Goal: Transaction & Acquisition: Purchase product/service

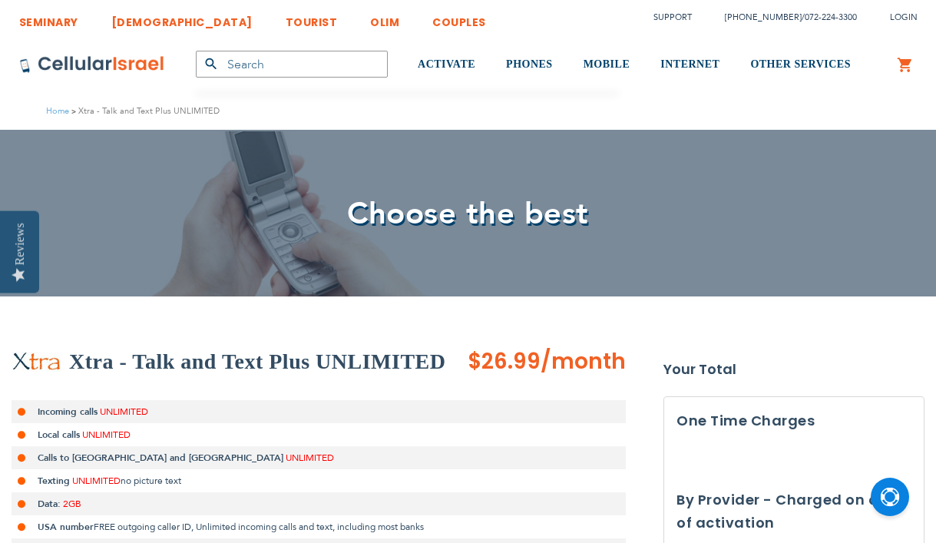
scroll to position [576, 0]
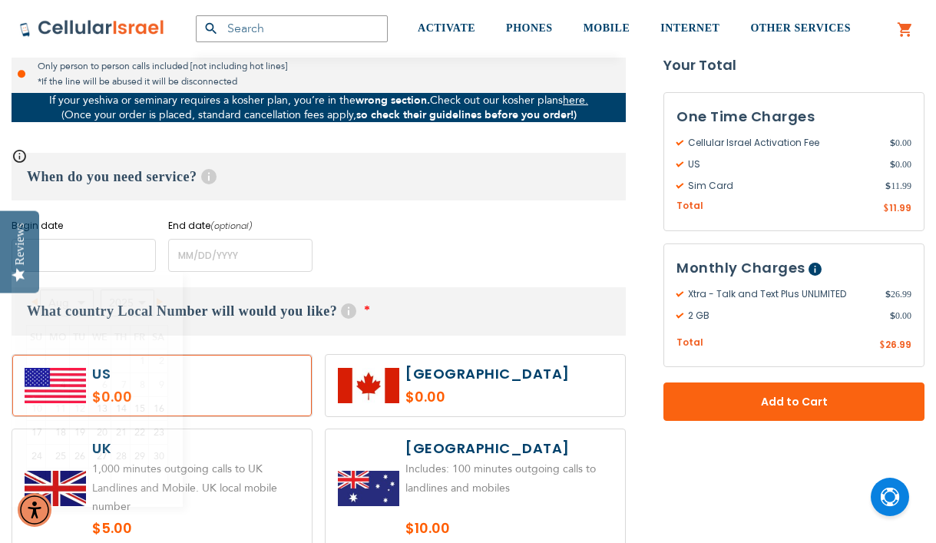
click at [91, 269] on input "name" at bounding box center [84, 255] width 144 height 33
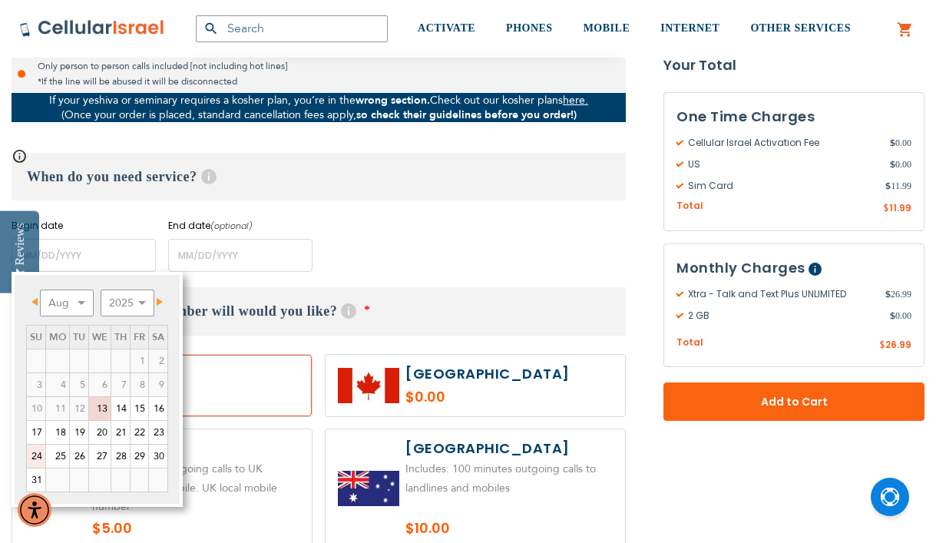
click at [39, 456] on link "24" at bounding box center [36, 456] width 18 height 23
type input "[DATE]"
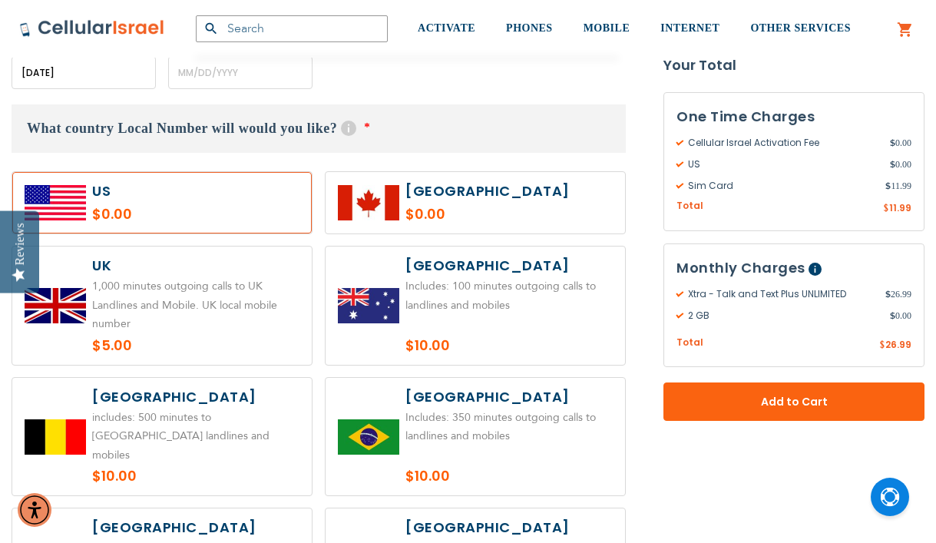
scroll to position [759, 0]
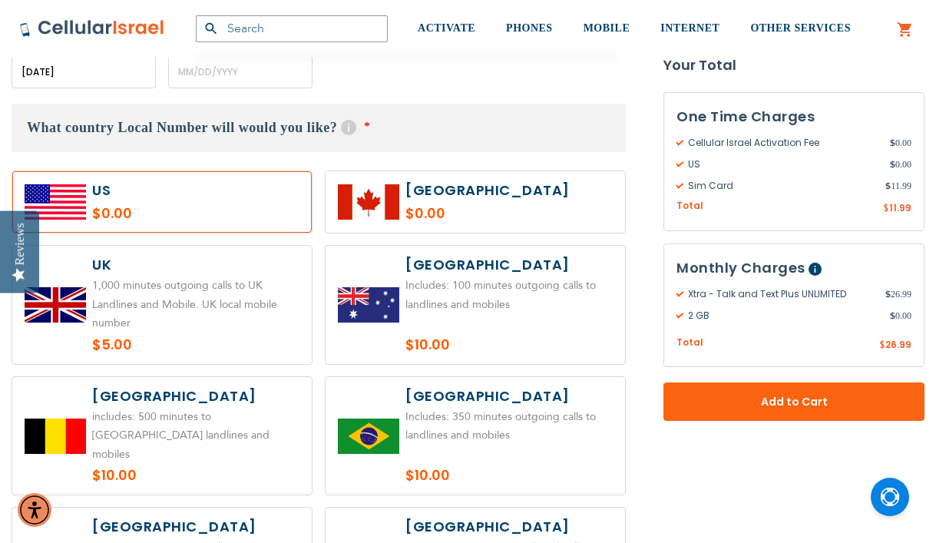
click at [202, 208] on label at bounding box center [161, 201] width 299 height 61
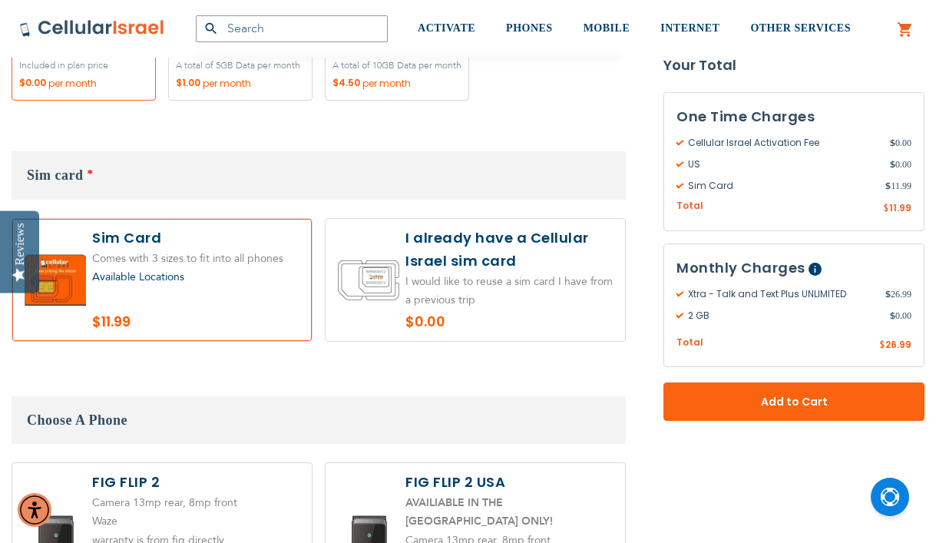
scroll to position [1639, 0]
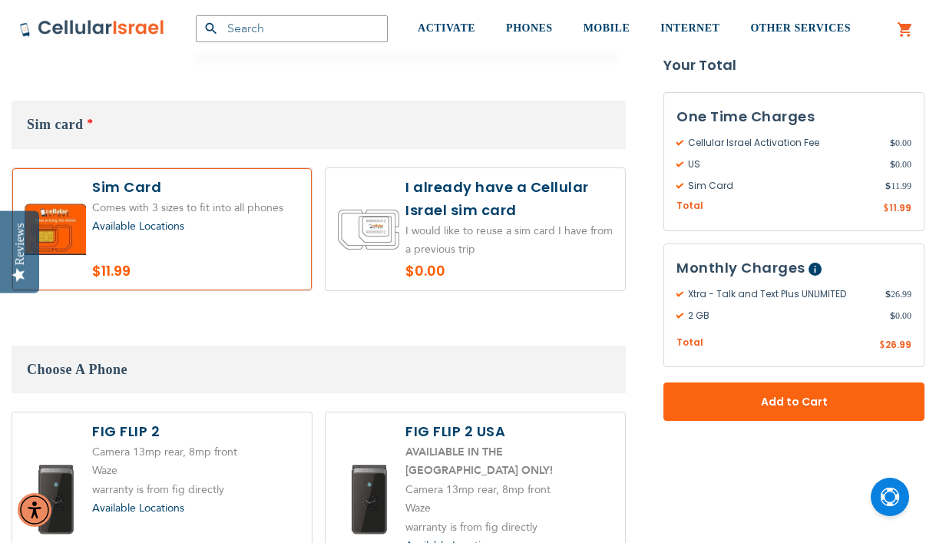
click at [168, 197] on label at bounding box center [161, 229] width 299 height 122
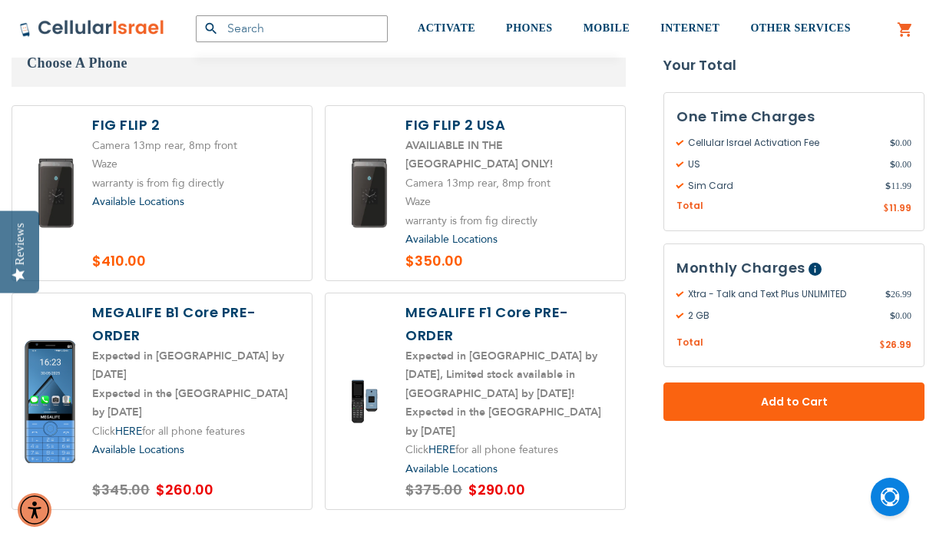
scroll to position [1948, 0]
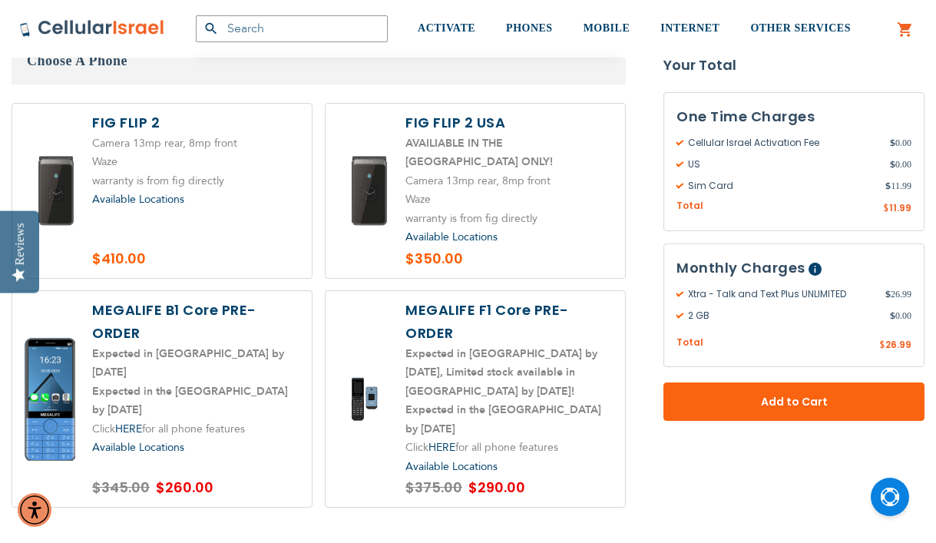
click at [256, 384] on label at bounding box center [161, 399] width 299 height 217
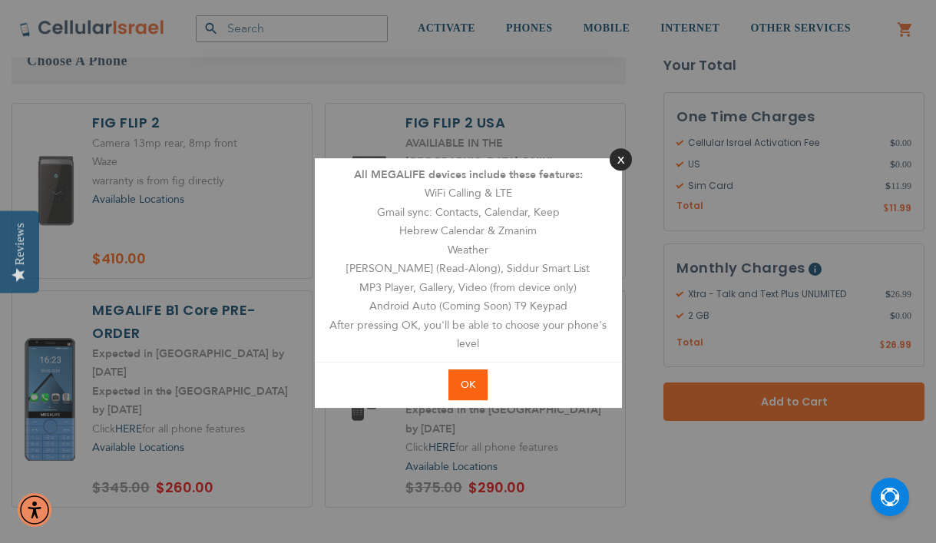
click at [614, 157] on button "Close" at bounding box center [621, 159] width 22 height 22
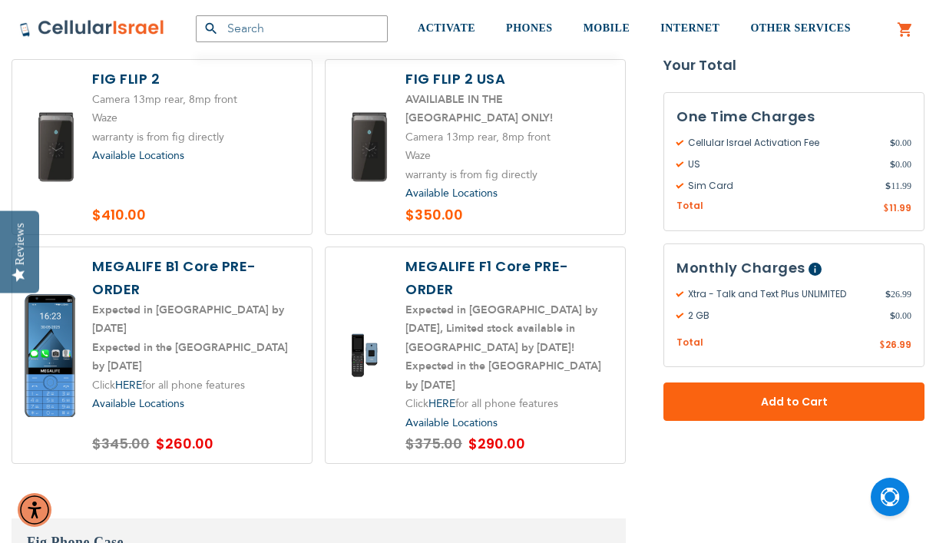
scroll to position [1997, 0]
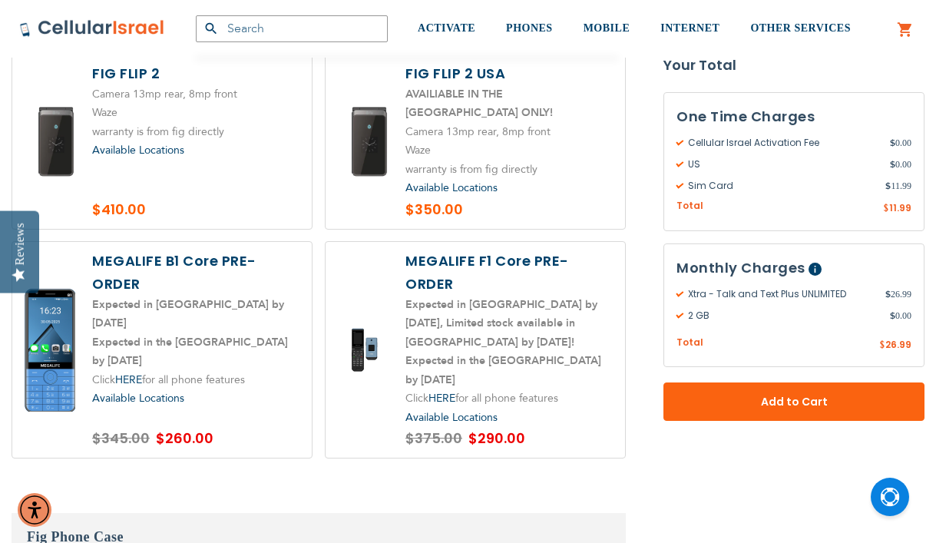
click at [234, 331] on label at bounding box center [161, 350] width 299 height 217
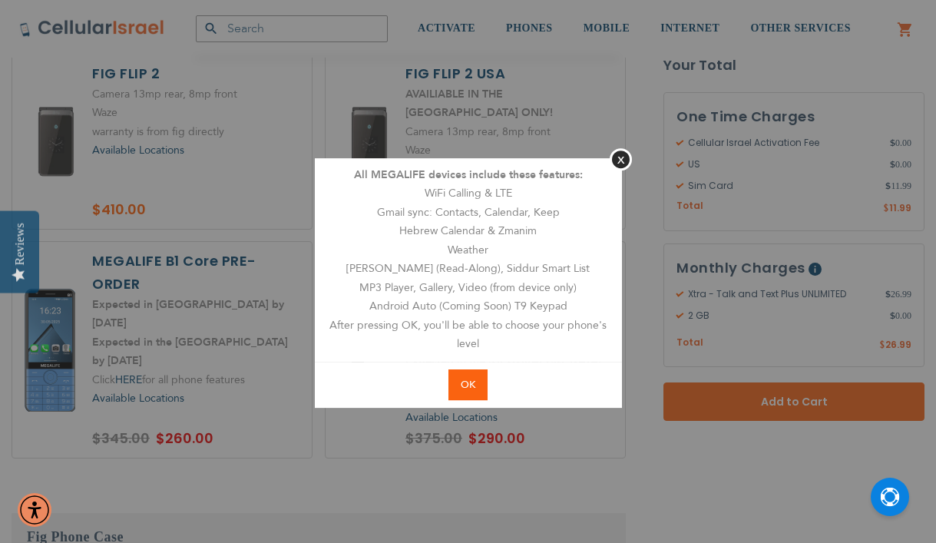
click at [471, 381] on span "OK" at bounding box center [468, 385] width 15 height 14
radio input "true"
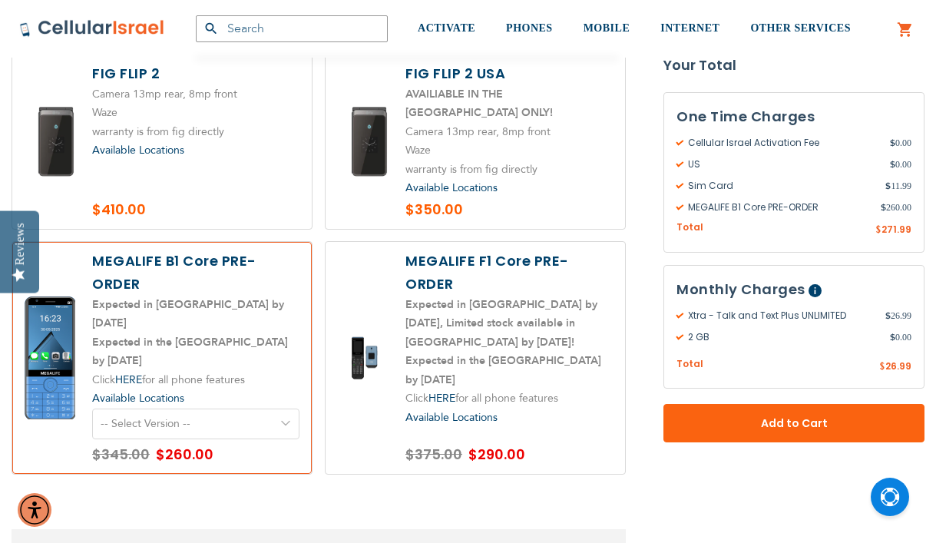
select select "5641"
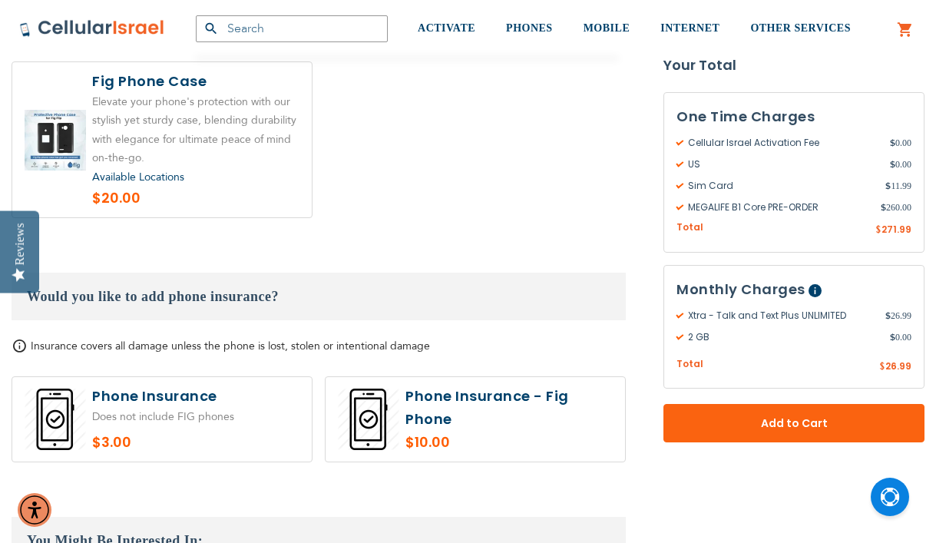
scroll to position [2585, 0]
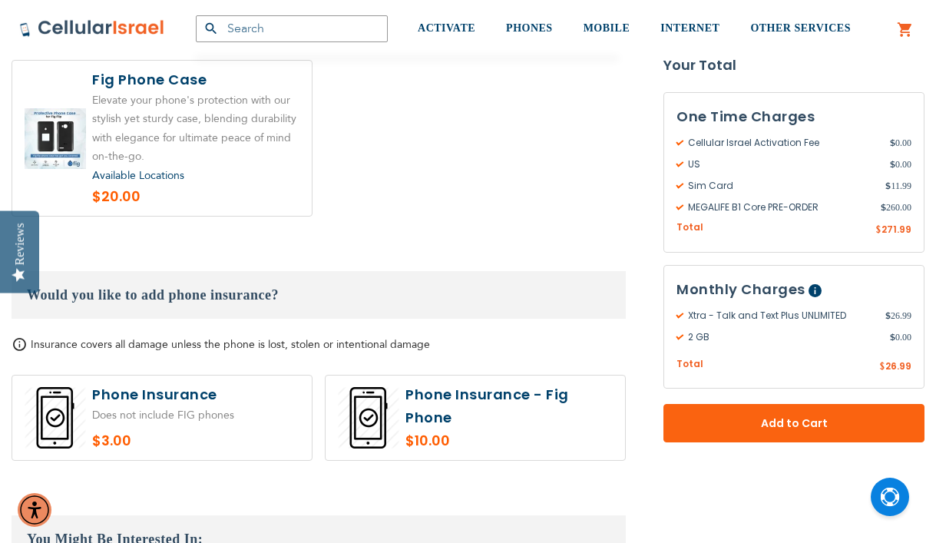
click at [176, 384] on label at bounding box center [161, 417] width 299 height 84
radio input "true"
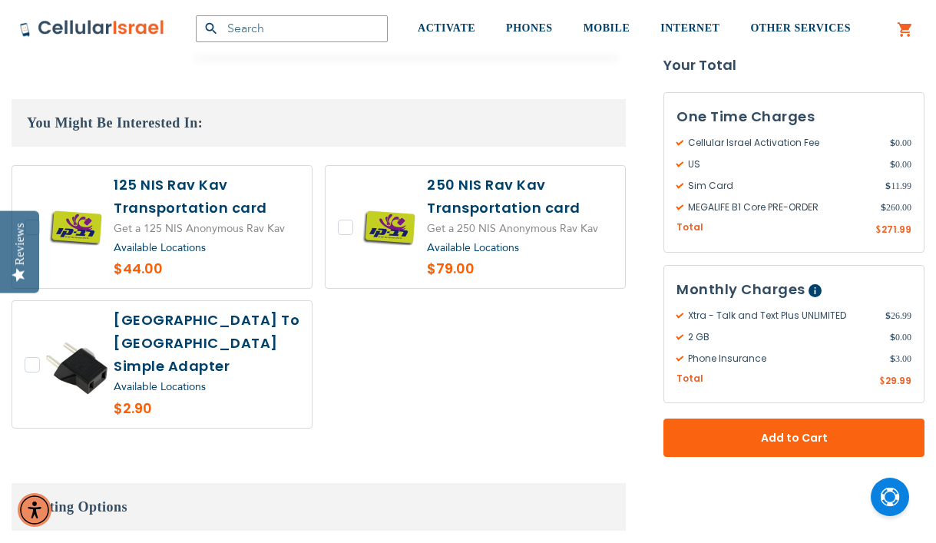
scroll to position [2986, 0]
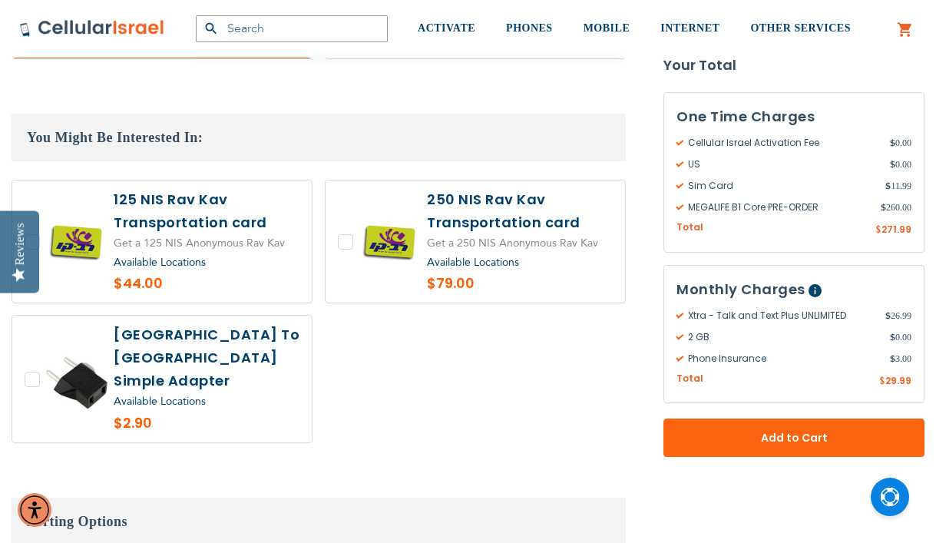
click at [207, 343] on label at bounding box center [161, 379] width 299 height 127
checkbox input "true"
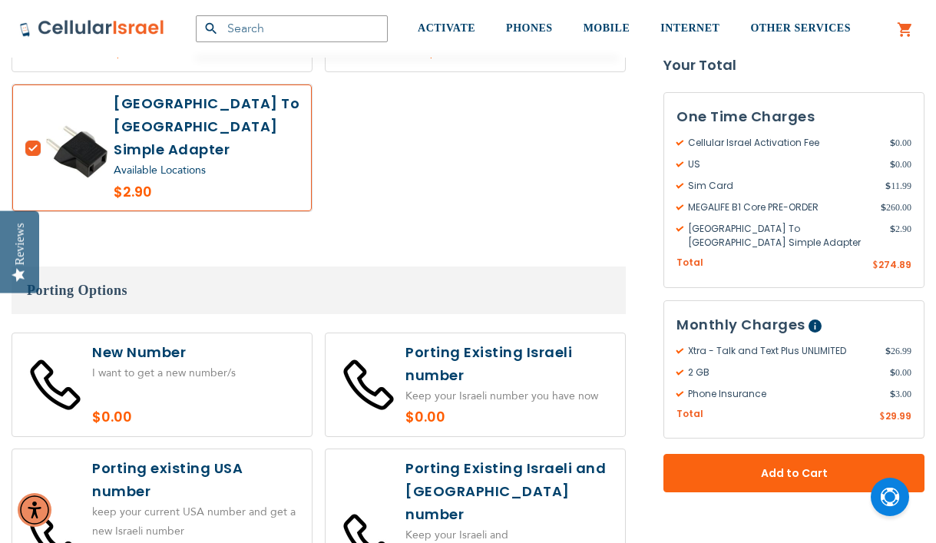
scroll to position [3229, 0]
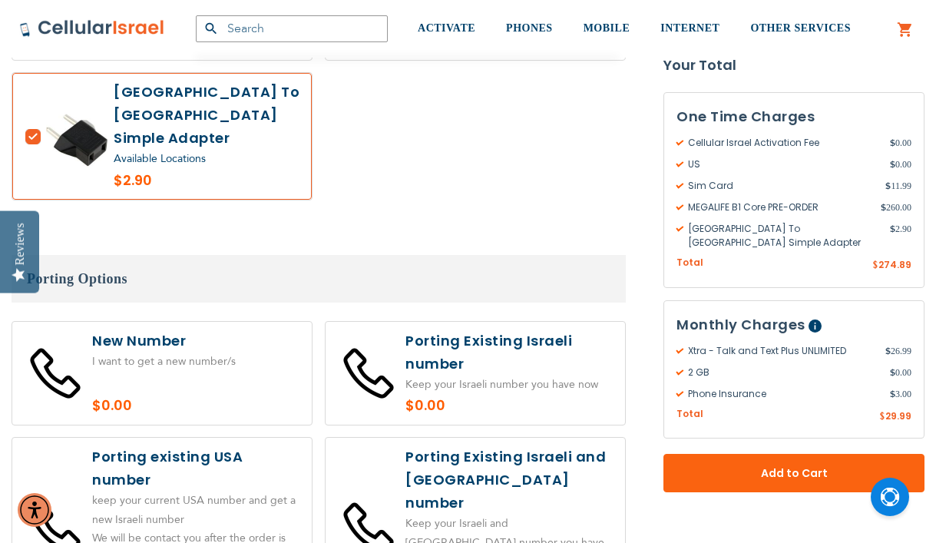
click at [180, 322] on label at bounding box center [161, 374] width 299 height 104
radio input "true"
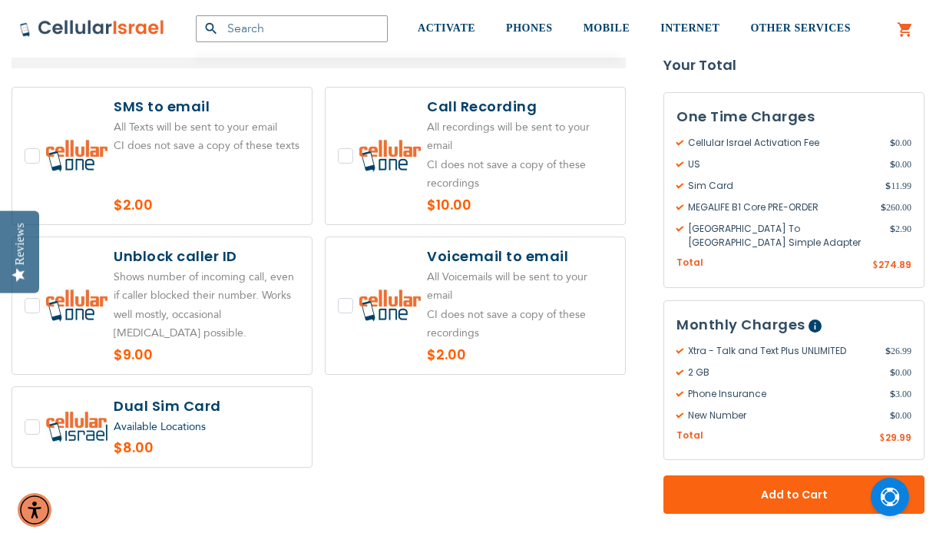
scroll to position [3961, 0]
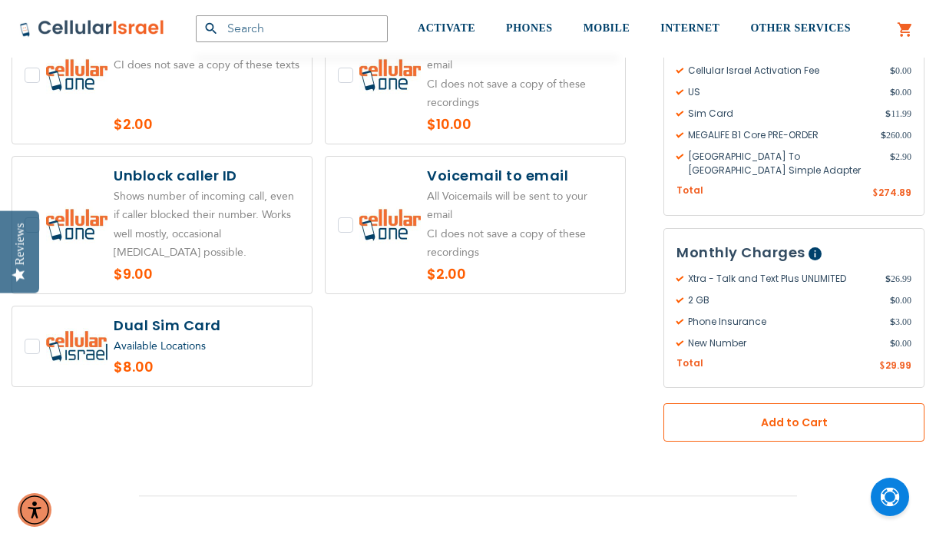
click at [799, 415] on span "Add to Cart" at bounding box center [794, 423] width 160 height 16
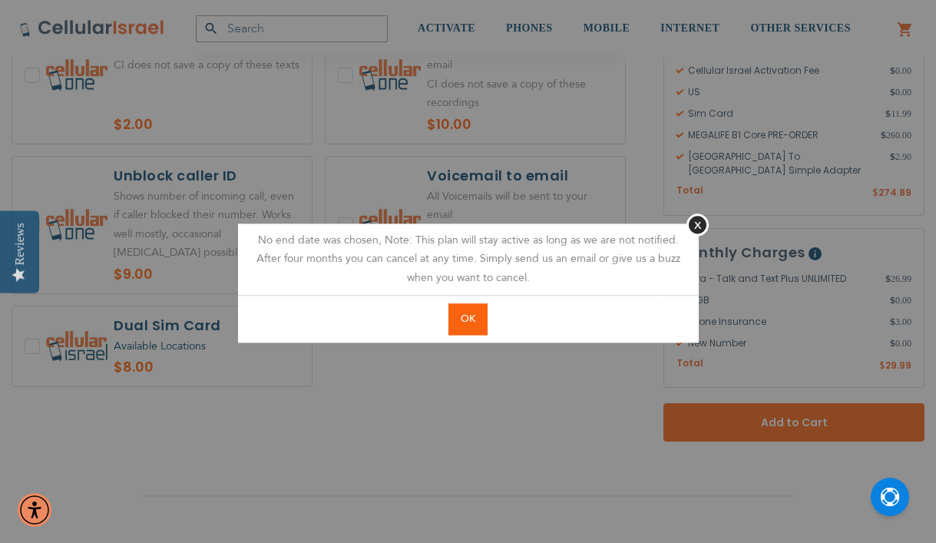
click at [464, 322] on span "OK" at bounding box center [468, 319] width 15 height 14
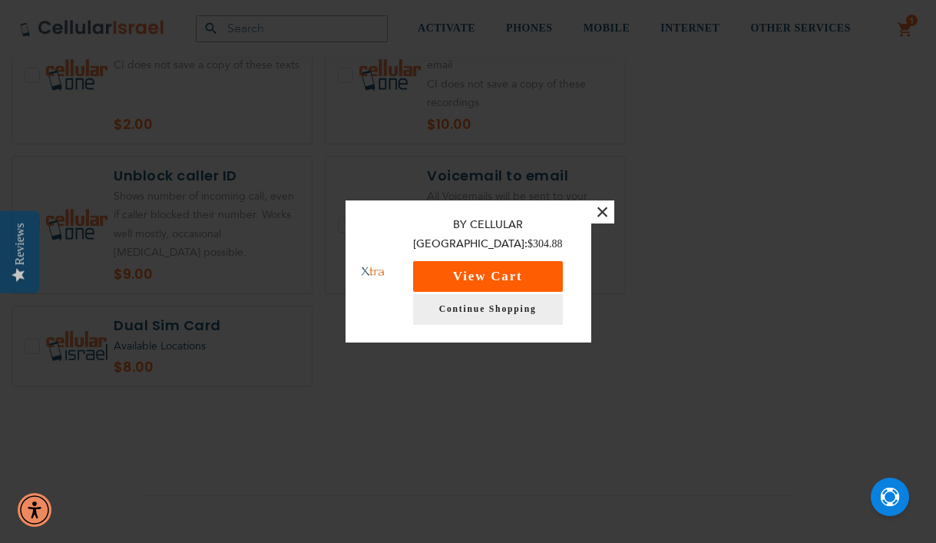
click at [508, 263] on button "View Cart" at bounding box center [488, 276] width 150 height 31
